Goal: Contribute content: Add original content to the website for others to see

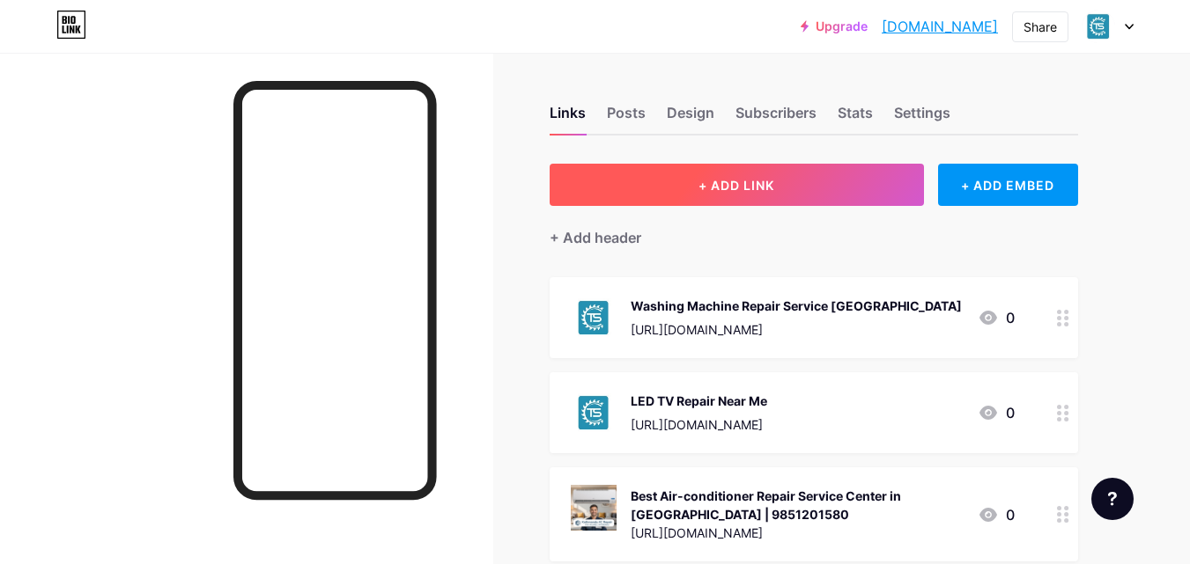
click at [640, 171] on button "+ ADD LINK" at bounding box center [737, 185] width 374 height 42
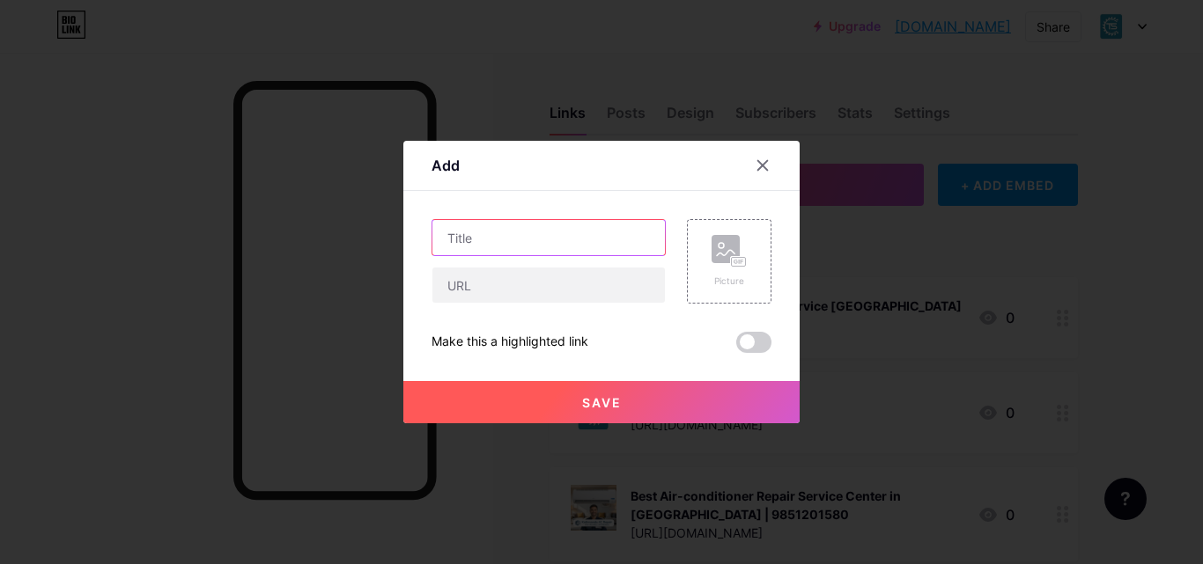
click at [520, 243] on input "text" at bounding box center [548, 237] width 232 height 35
paste input "IFB Washing Machine Service Centre in [GEOGRAPHIC_DATA]"
type input "IFB Washing Machine Service Centre in [GEOGRAPHIC_DATA]"
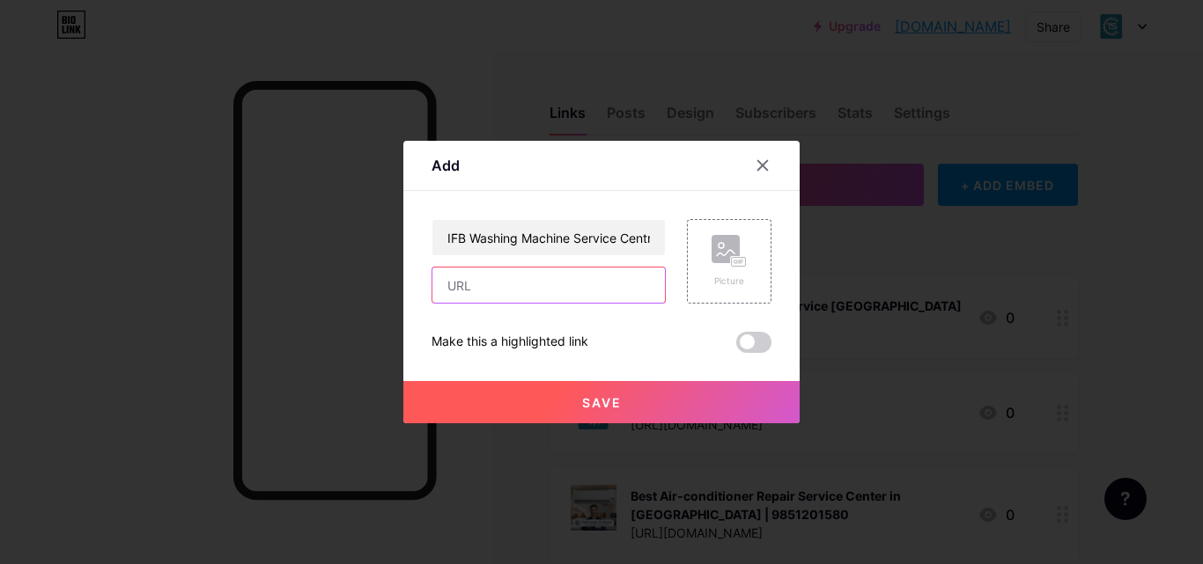
click at [592, 285] on input "text" at bounding box center [548, 285] width 232 height 35
click at [496, 297] on input "text" at bounding box center [548, 285] width 232 height 35
paste input "[URL][DOMAIN_NAME]"
type input "[URL][DOMAIN_NAME]"
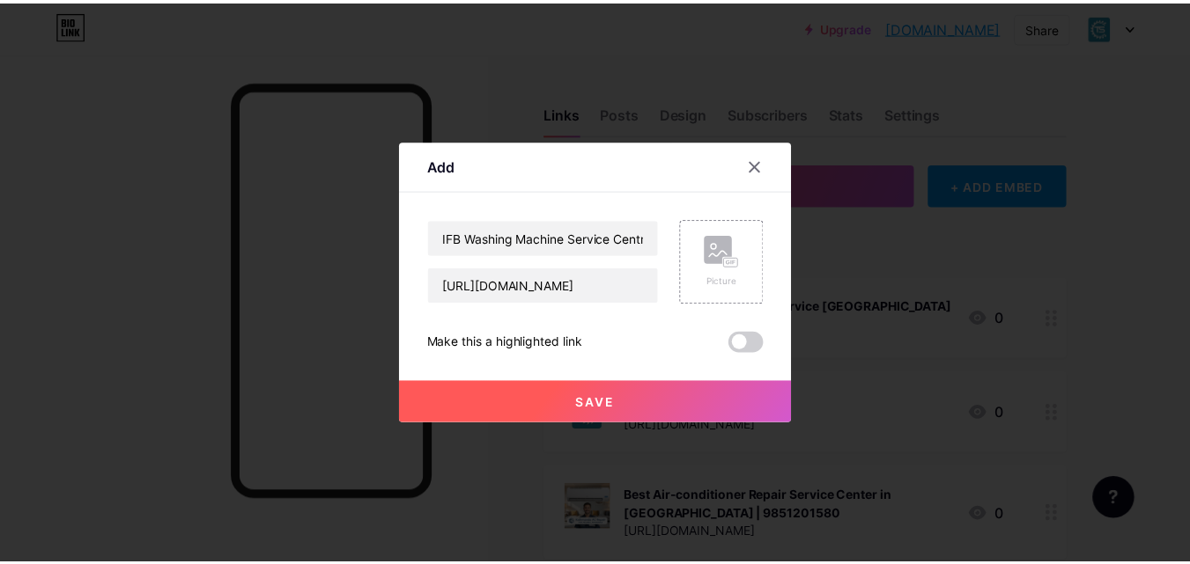
scroll to position [0, 0]
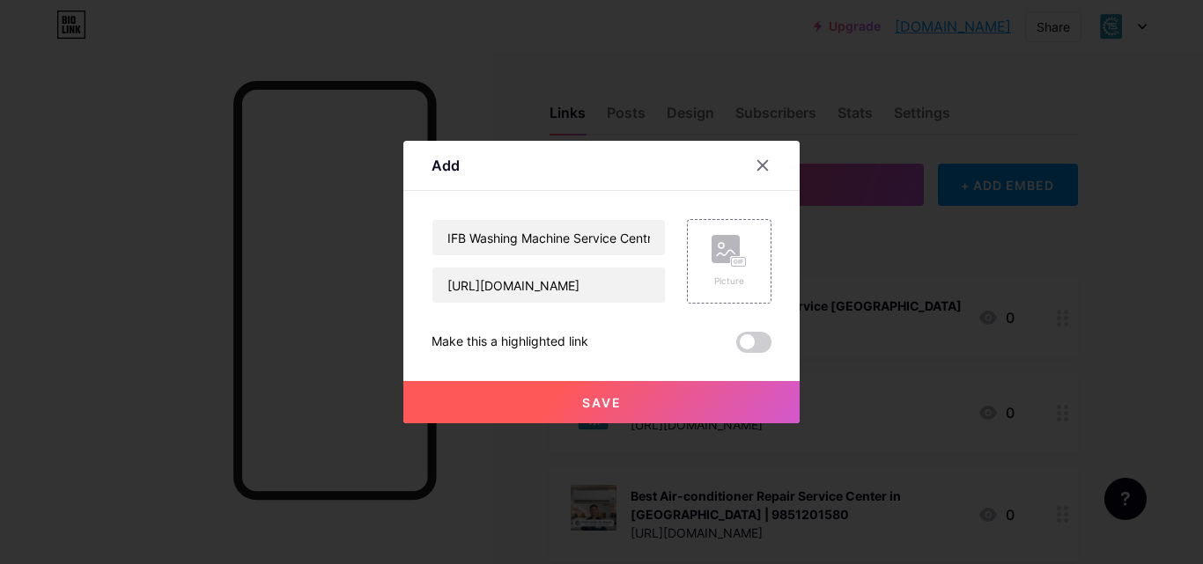
click at [491, 395] on button "Save" at bounding box center [601, 402] width 396 height 42
